Goal: Use online tool/utility: Utilize a website feature to perform a specific function

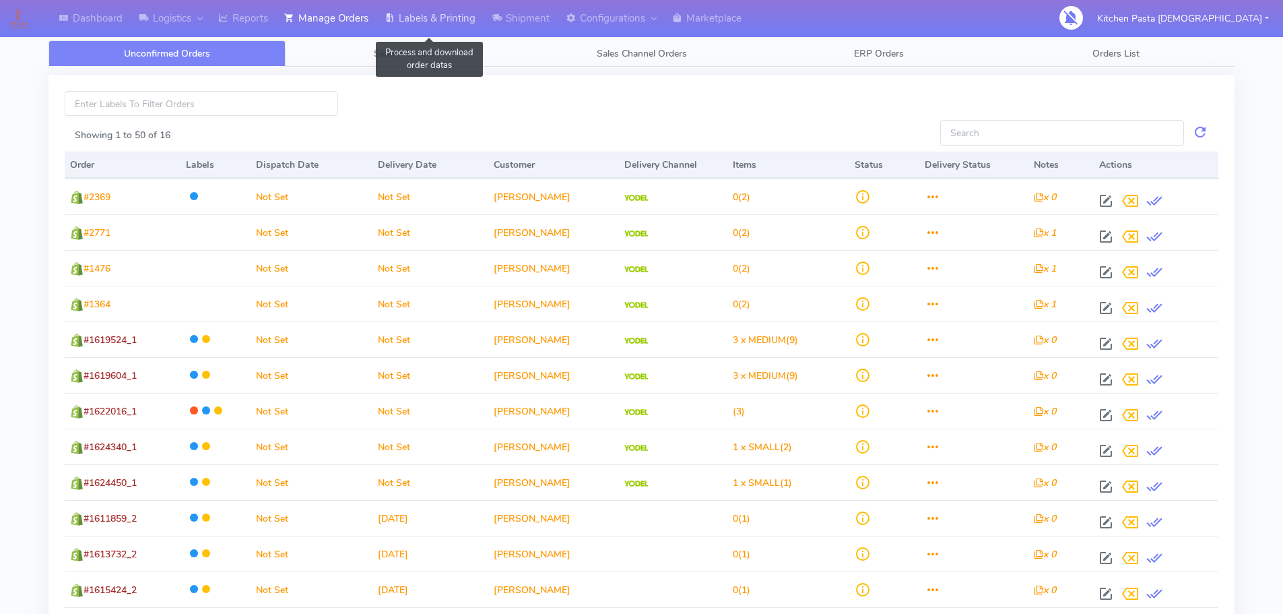
click at [456, 15] on link "Labels & Printing" at bounding box center [430, 18] width 107 height 37
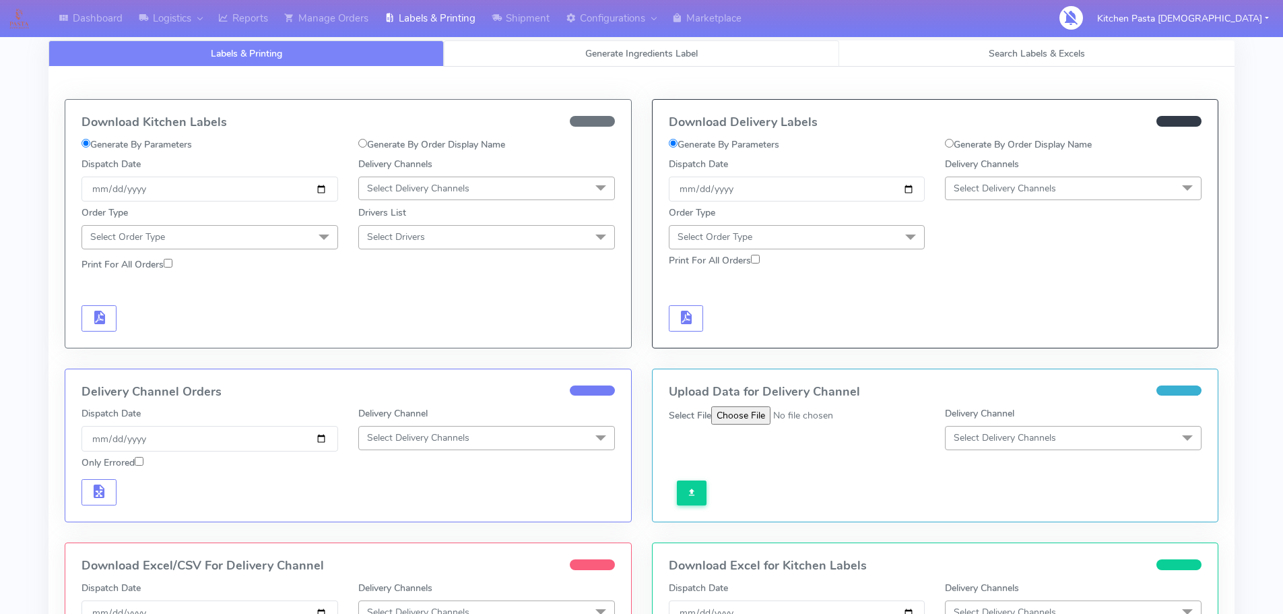
click at [591, 64] on link "Generate Ingredients Label" at bounding box center [641, 53] width 395 height 26
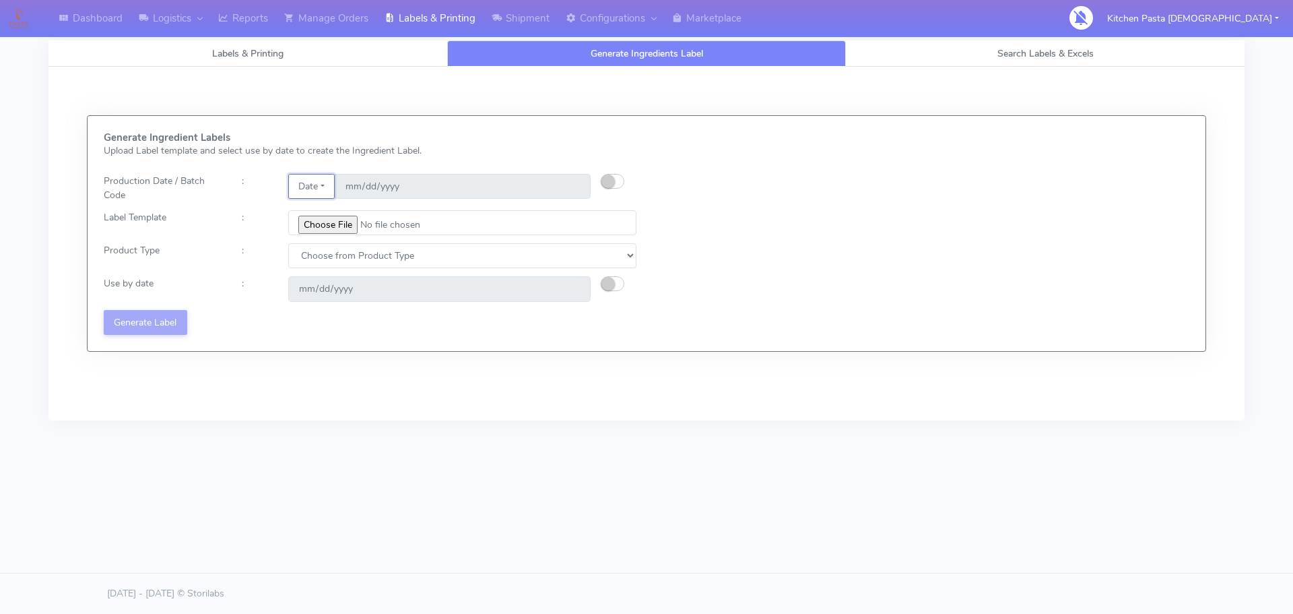
click at [319, 182] on button "Date" at bounding box center [311, 186] width 46 height 25
click at [331, 210] on link "Code" at bounding box center [342, 213] width 106 height 22
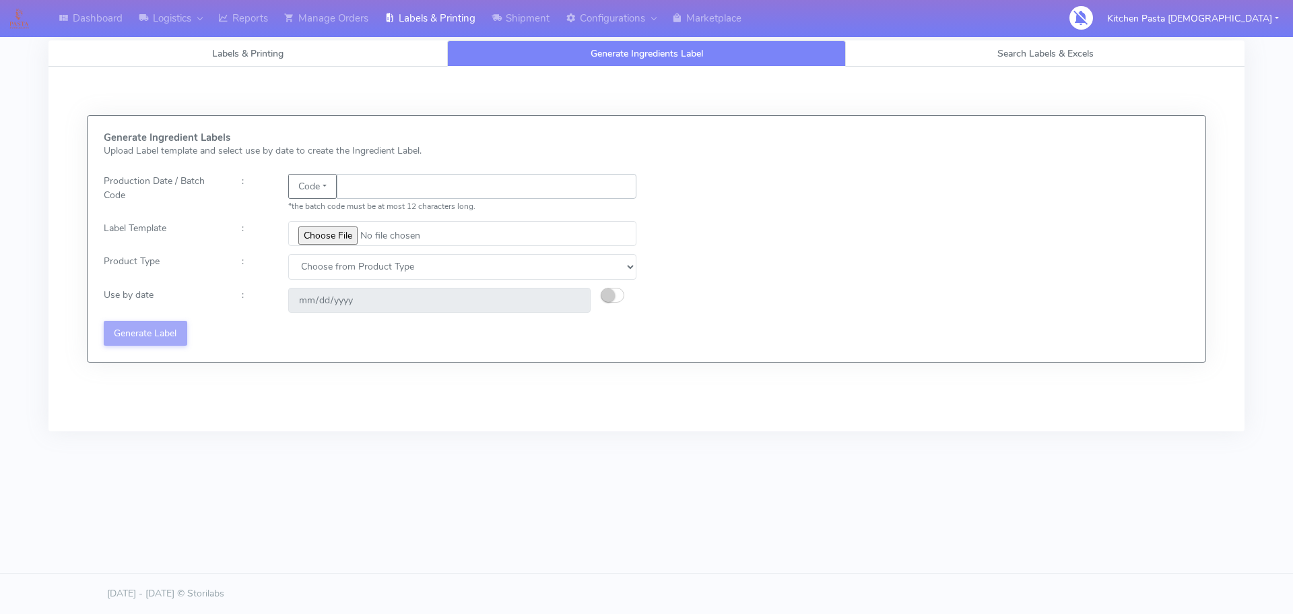
click at [366, 187] on input "text" at bounding box center [487, 186] width 300 height 25
type input "25254"
click at [333, 240] on input "file" at bounding box center [462, 233] width 348 height 25
type input "C:\fakepath\Aubergine Parmigiana 350g.jpg"
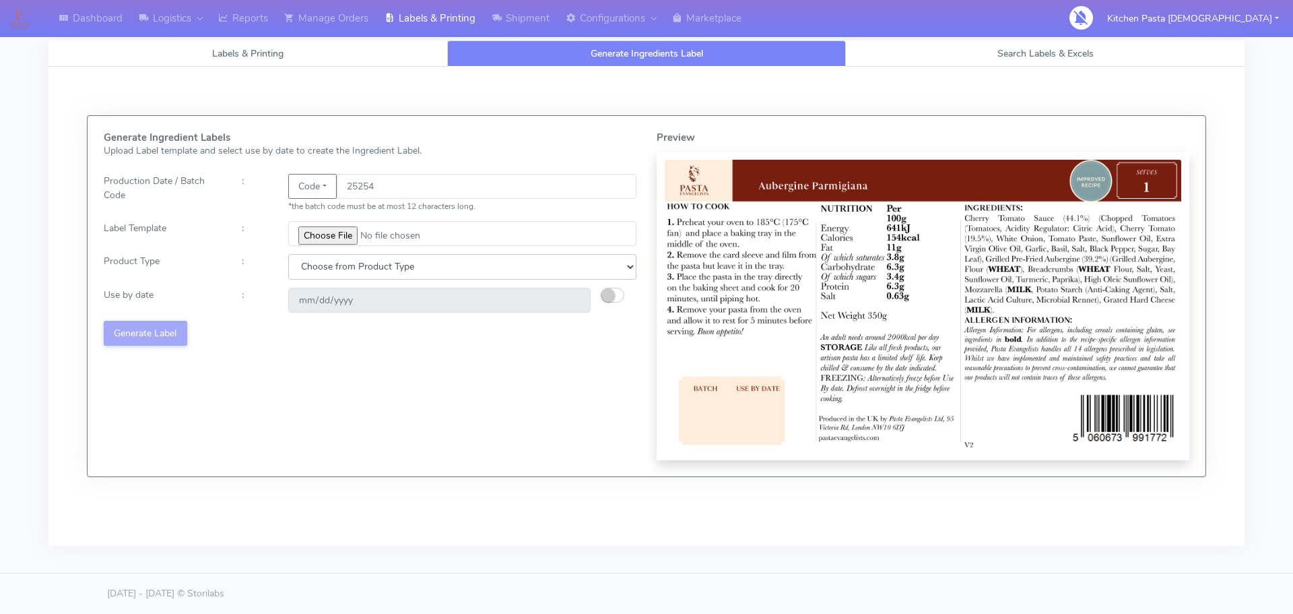
click at [314, 269] on select "Choose from Product Type ECOM ERETAIL CIRCULAR CIRC_DESERTS LASAGNE" at bounding box center [462, 266] width 348 height 25
select select "4"
click at [288, 254] on select "Choose from Product Type ECOM ERETAIL CIRCULAR CIRC_DESERTS LASAGNE" at bounding box center [462, 266] width 348 height 25
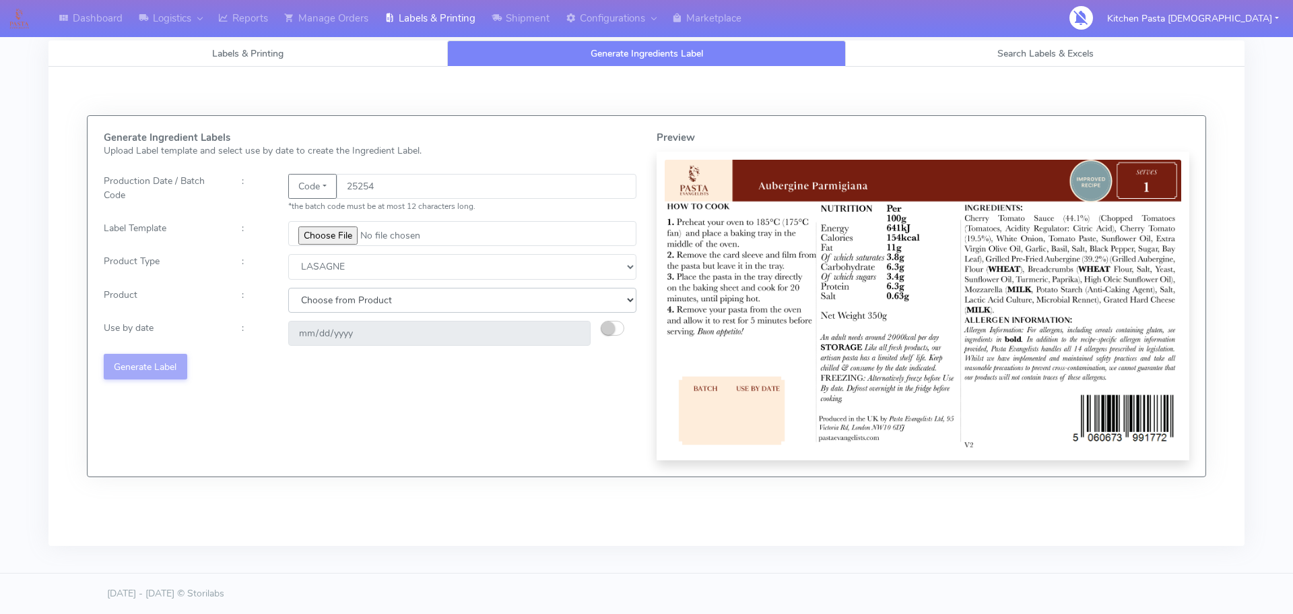
click at [325, 301] on select "Choose from Product LASAGNE" at bounding box center [462, 300] width 348 height 25
select select "0"
click at [288, 288] on select "Choose from Product LASAGNE" at bounding box center [462, 300] width 348 height 25
type input "[DATE]"
click at [603, 328] on small "button" at bounding box center [607, 327] width 13 height 13
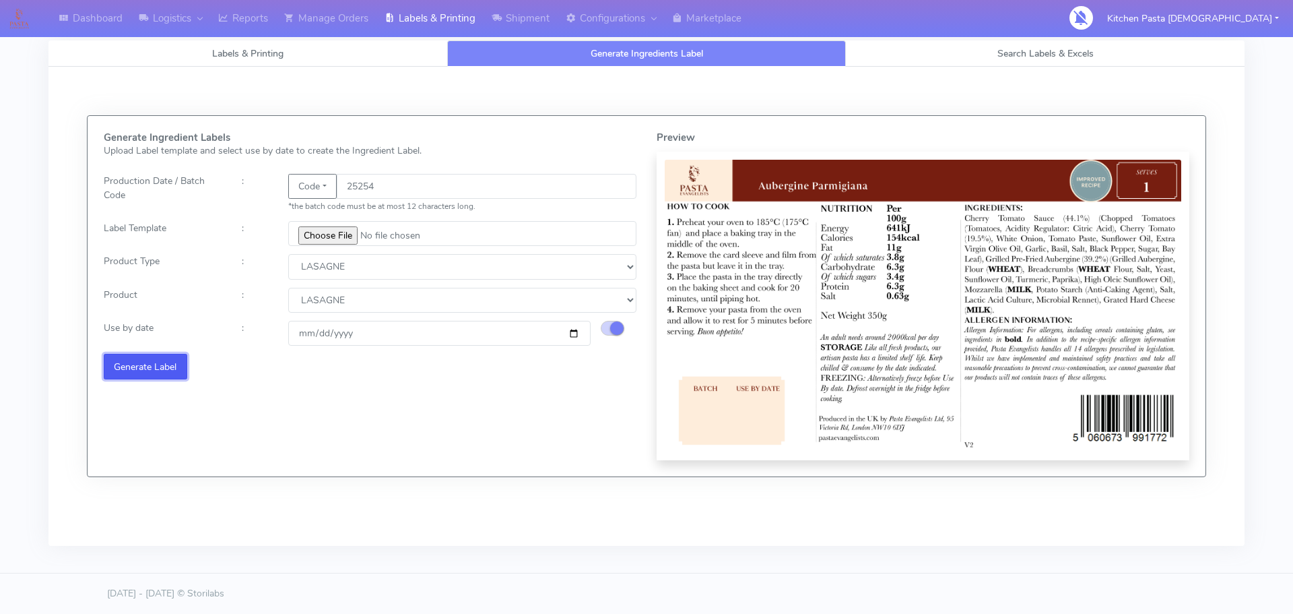
click at [176, 364] on button "Generate Label" at bounding box center [146, 366] width 84 height 25
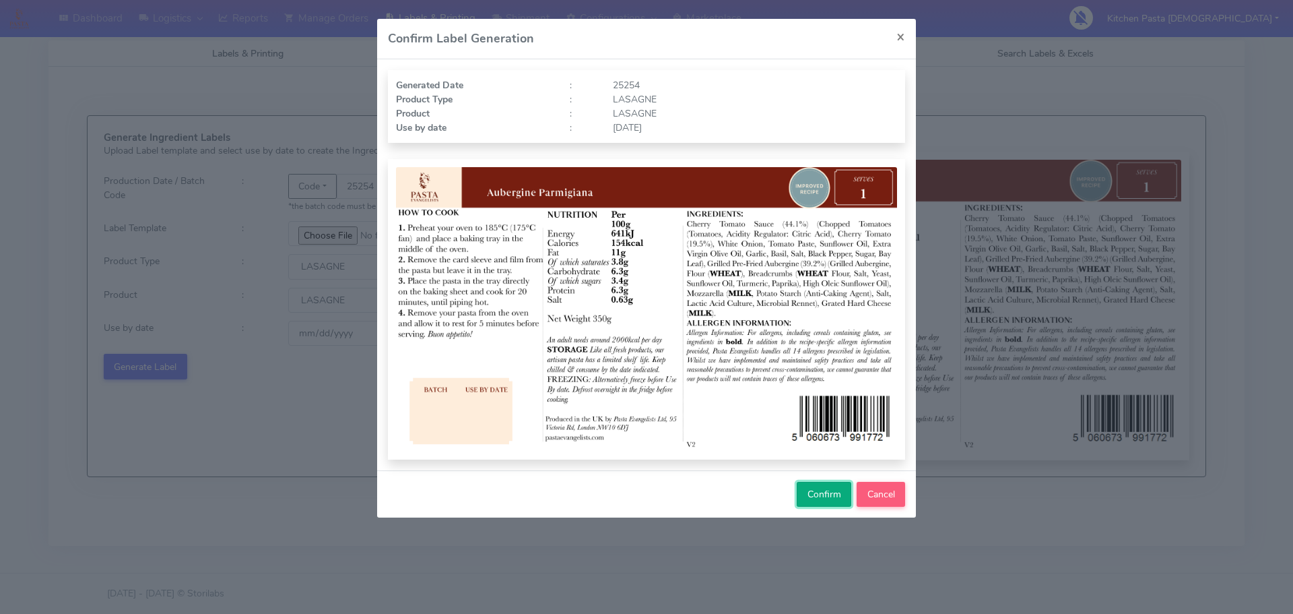
click at [828, 488] on span "Confirm" at bounding box center [825, 494] width 34 height 13
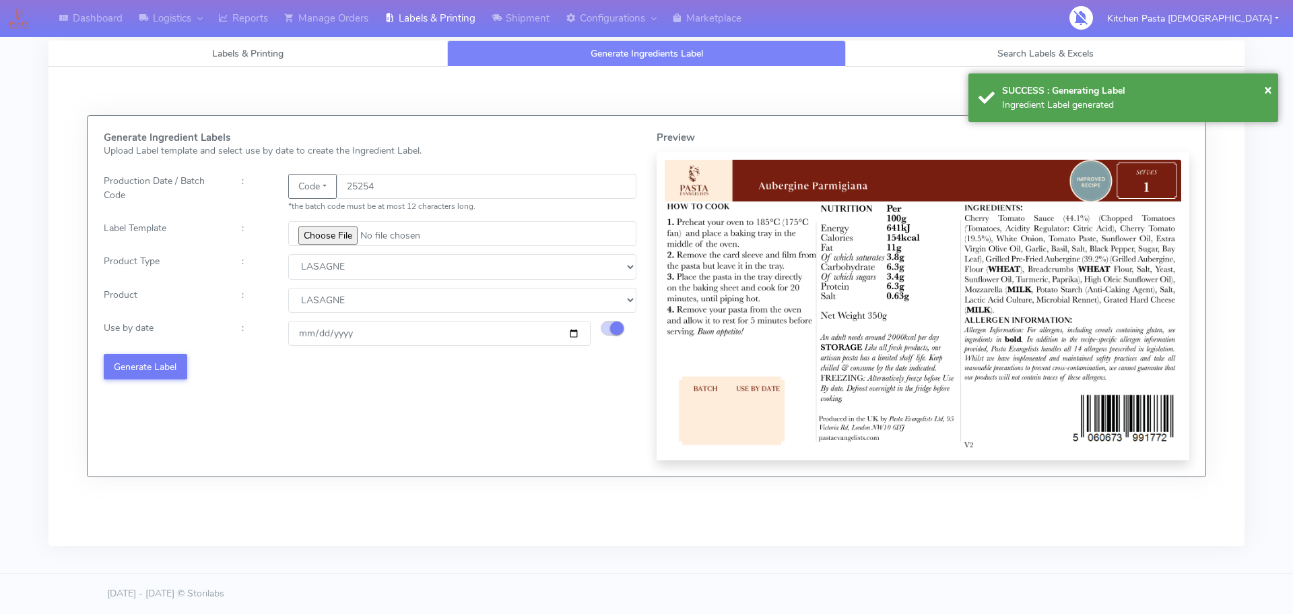
select select
